Goal: Subscribe to service/newsletter

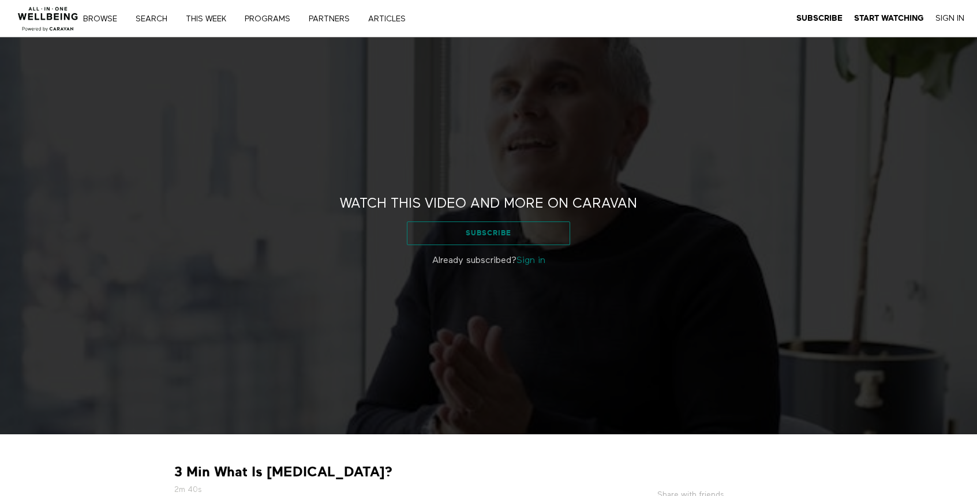
click at [481, 236] on link "Subscribe" at bounding box center [488, 233] width 163 height 23
